Goal: Transaction & Acquisition: Download file/media

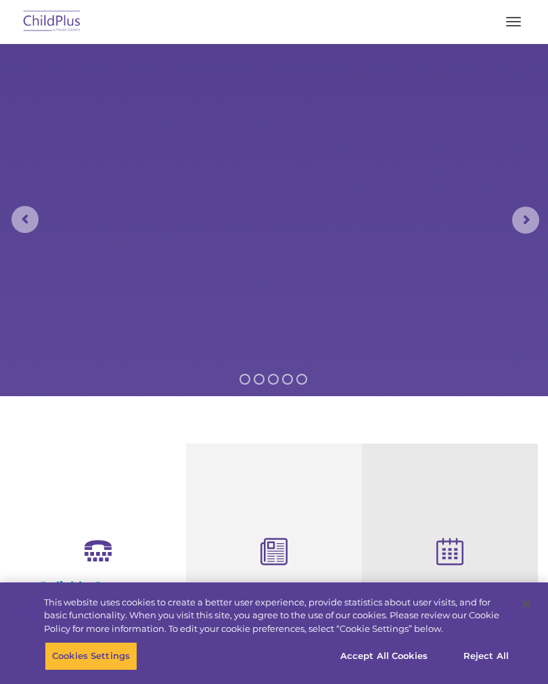
click at [508, 21] on span "button" at bounding box center [513, 21] width 15 height 1
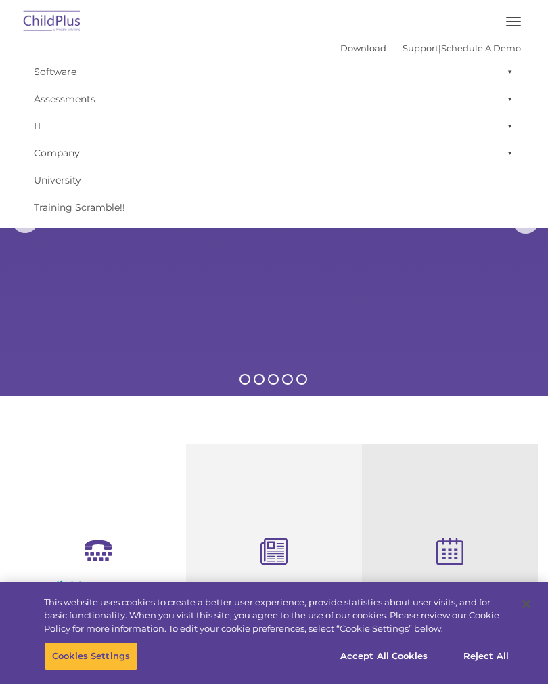
select select "MEDIUM"
click at [508, 24] on button "button" at bounding box center [513, 22] width 28 height 22
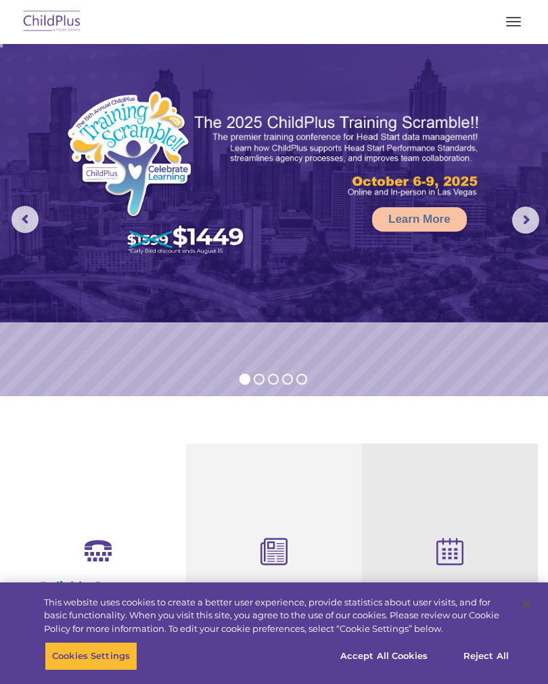
click at [509, 22] on button "button" at bounding box center [513, 22] width 28 height 22
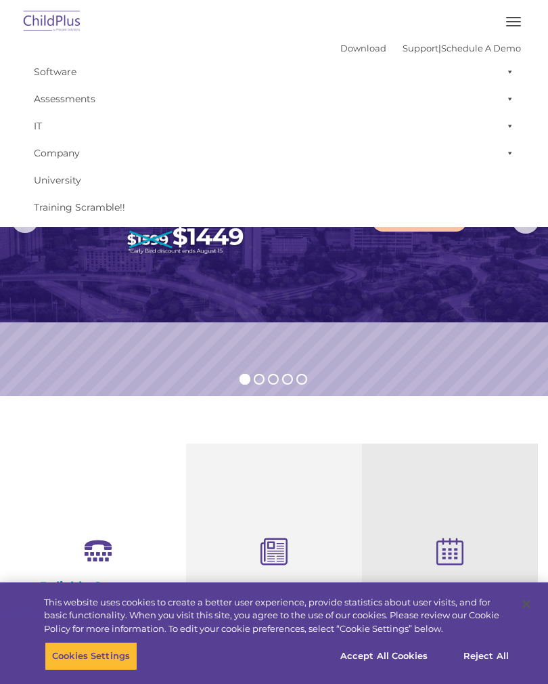
click at [68, 75] on link "Software" at bounding box center [274, 71] width 494 height 27
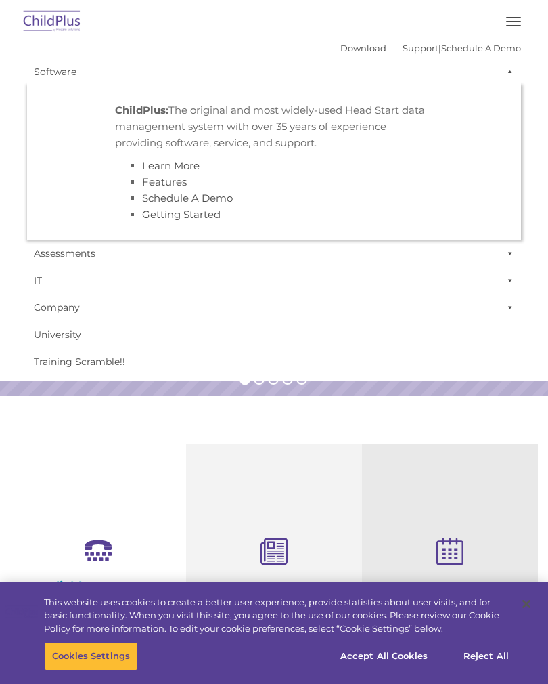
click at [340, 52] on link "Download" at bounding box center [363, 48] width 46 height 11
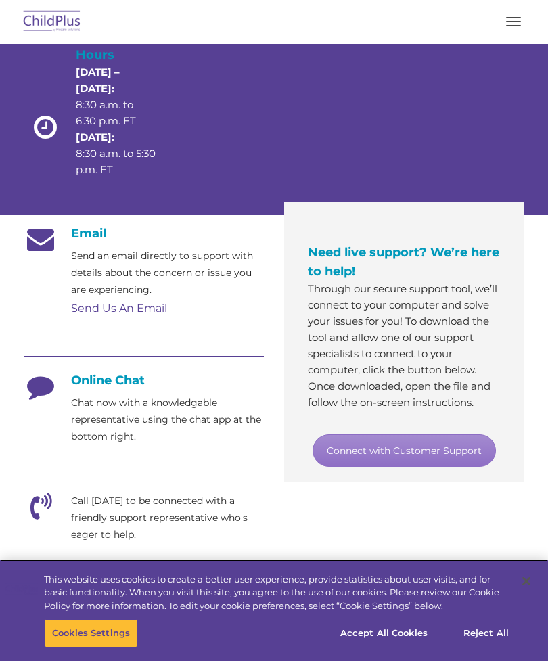
scroll to position [161, 0]
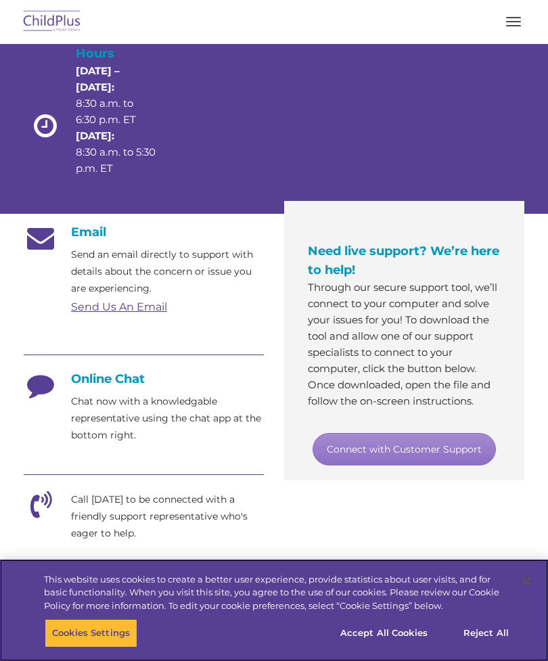
click at [386, 648] on button "Accept All Cookies" at bounding box center [384, 633] width 102 height 28
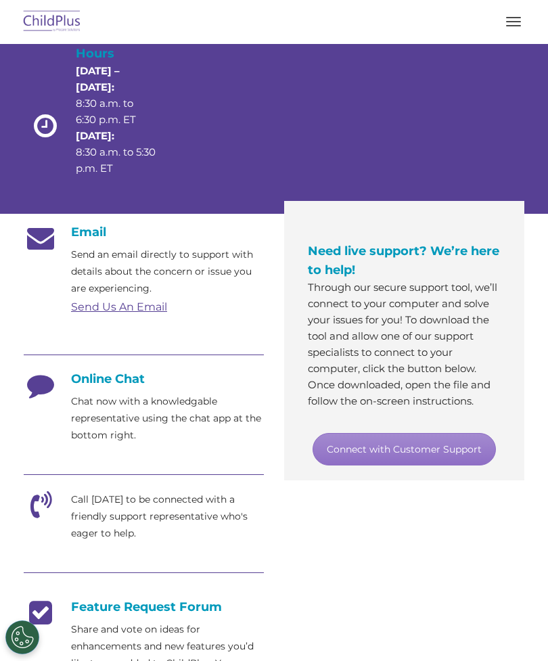
scroll to position [172, 0]
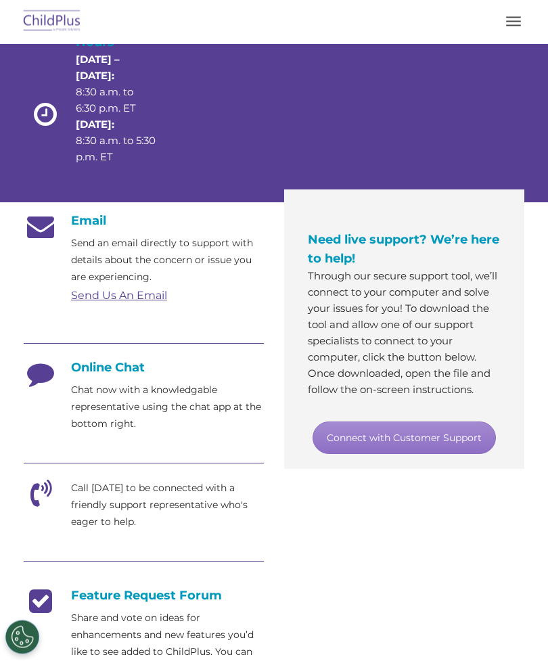
click at [515, 18] on button "button" at bounding box center [513, 22] width 28 height 22
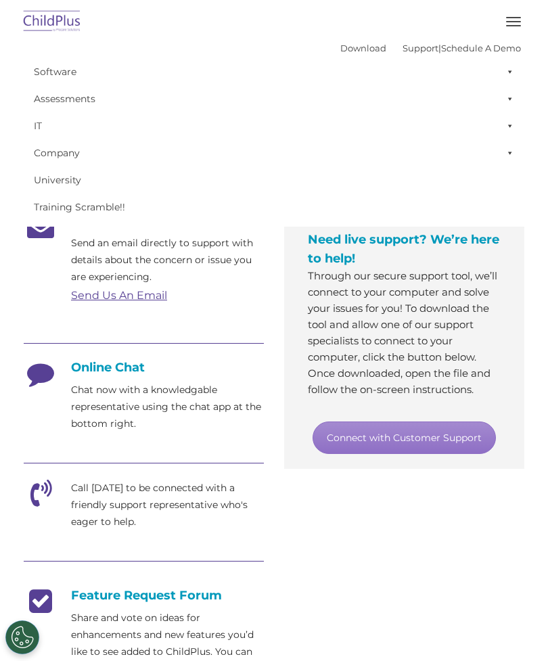
click at [340, 46] on link "Download" at bounding box center [363, 48] width 46 height 11
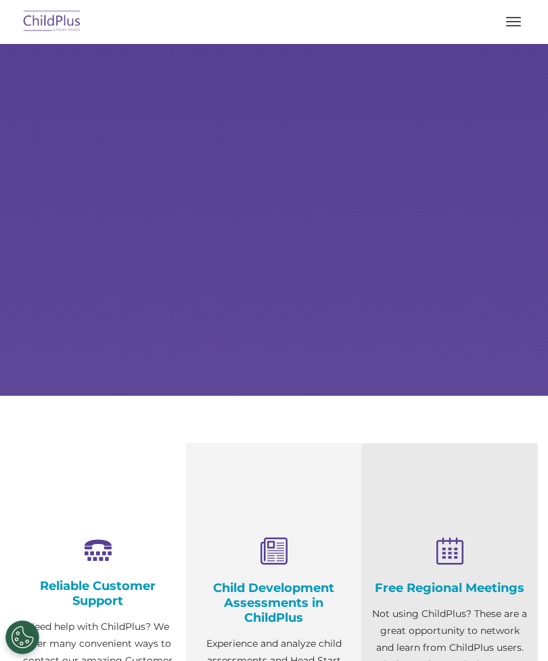
select select "MEDIUM"
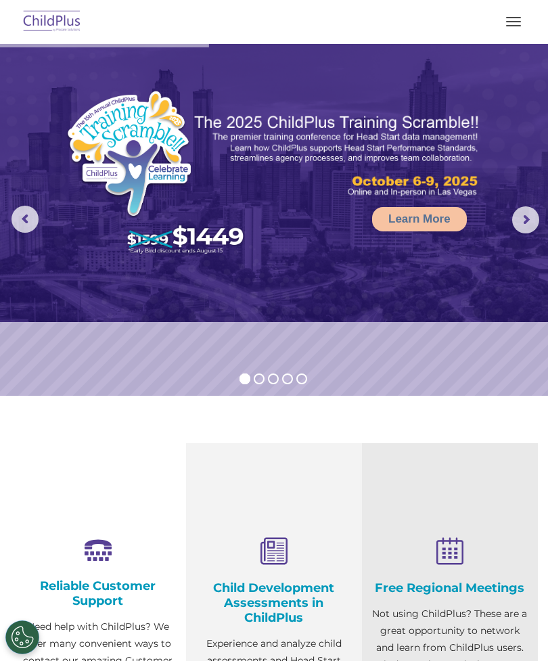
click at [518, 16] on button "button" at bounding box center [513, 22] width 28 height 22
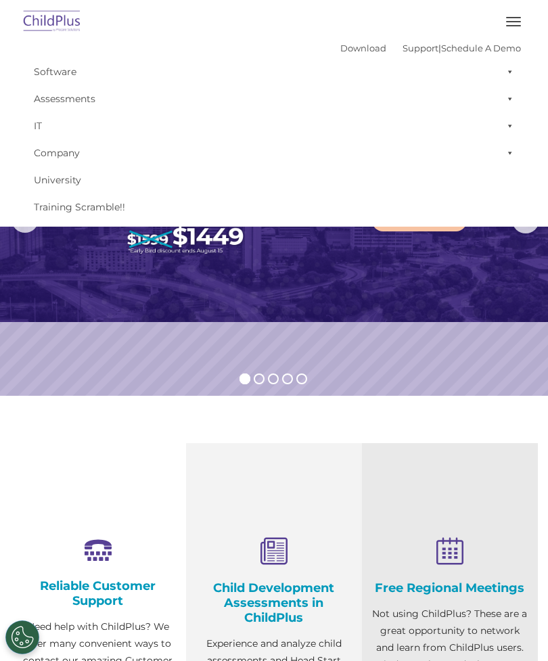
click at [343, 49] on link "Download" at bounding box center [363, 48] width 46 height 11
